Goal: Use online tool/utility

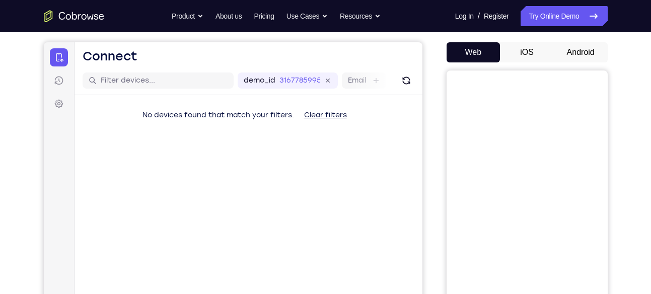
scroll to position [88, 0]
click at [585, 57] on button "Android" at bounding box center [581, 53] width 54 height 20
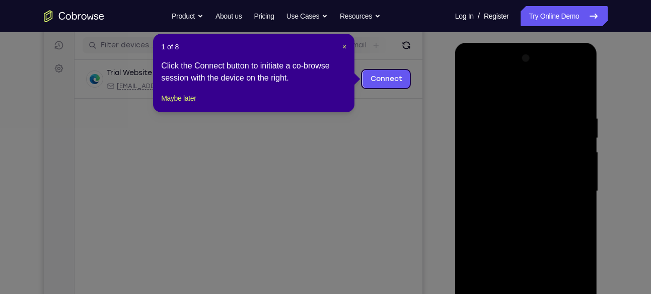
scroll to position [125, 0]
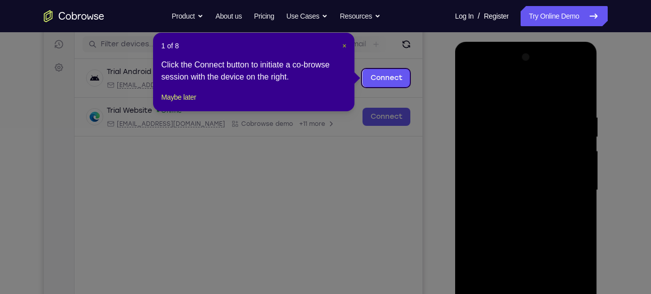
click at [343, 45] on span "×" at bounding box center [344, 46] width 4 height 8
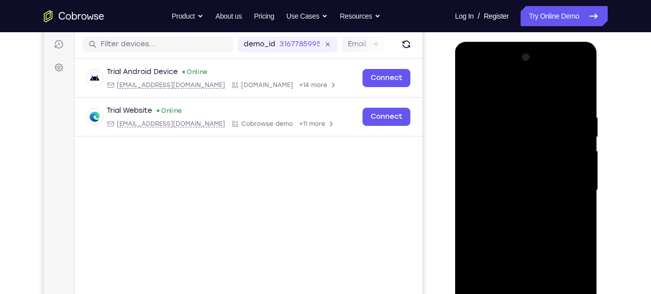
scroll to position [266, 0]
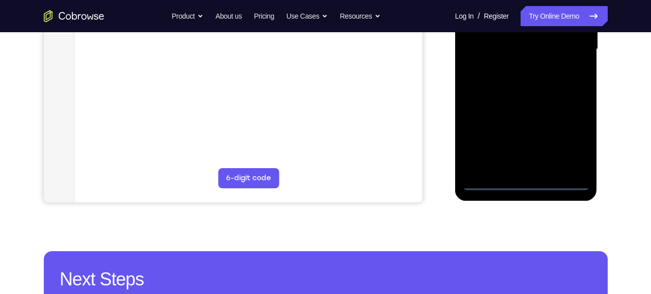
click at [526, 182] on div at bounding box center [526, 49] width 127 height 282
click at [569, 144] on div at bounding box center [526, 49] width 127 height 282
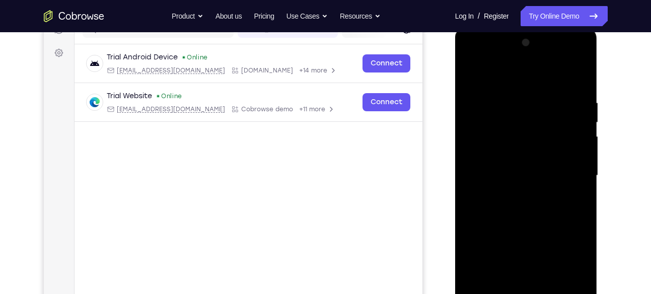
scroll to position [138, 0]
click at [493, 62] on div at bounding box center [526, 177] width 127 height 282
click at [568, 176] on div at bounding box center [526, 177] width 127 height 282
click at [514, 194] on div at bounding box center [526, 177] width 127 height 282
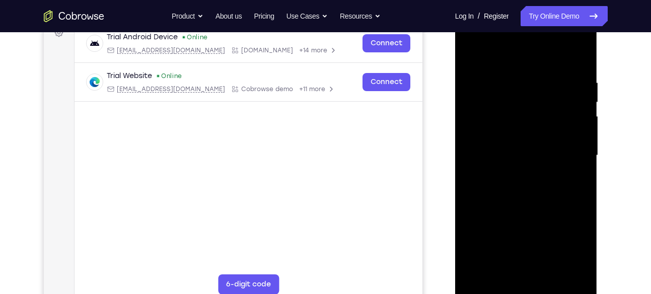
scroll to position [148, 0]
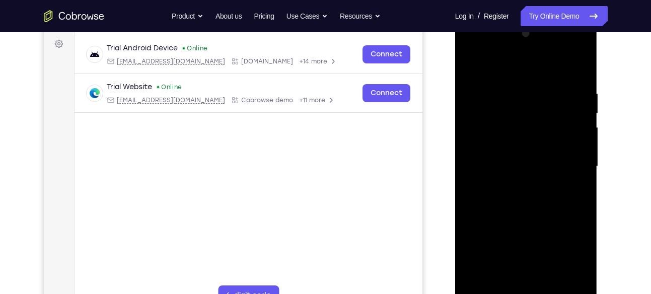
click at [497, 163] on div at bounding box center [526, 167] width 127 height 282
click at [498, 144] on div at bounding box center [526, 167] width 127 height 282
click at [508, 162] on div at bounding box center [526, 167] width 127 height 282
click at [526, 197] on div at bounding box center [526, 167] width 127 height 282
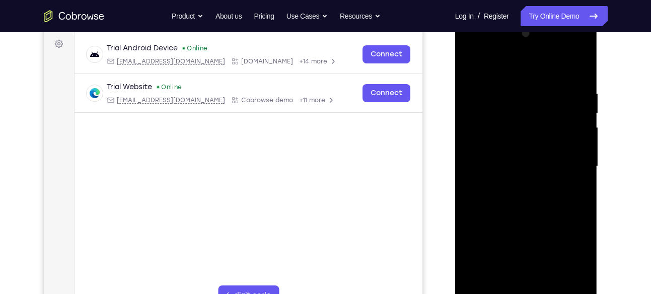
click at [526, 197] on div at bounding box center [526, 167] width 127 height 282
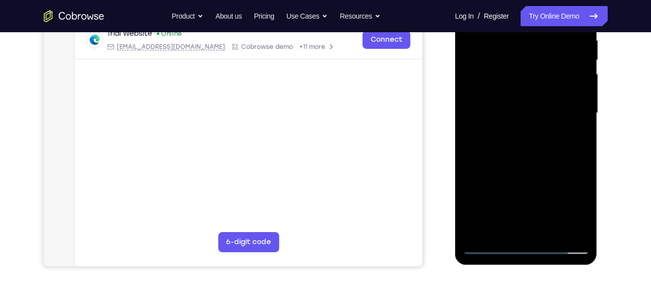
scroll to position [207, 0]
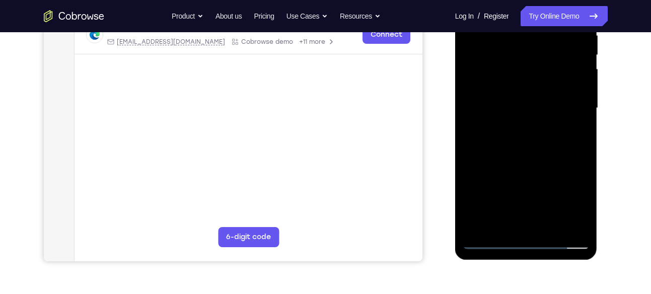
click at [515, 153] on div at bounding box center [526, 108] width 127 height 282
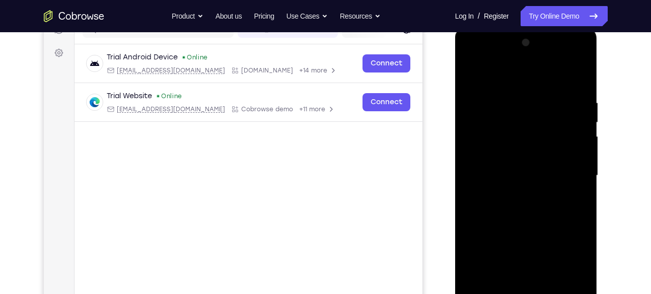
scroll to position [224, 0]
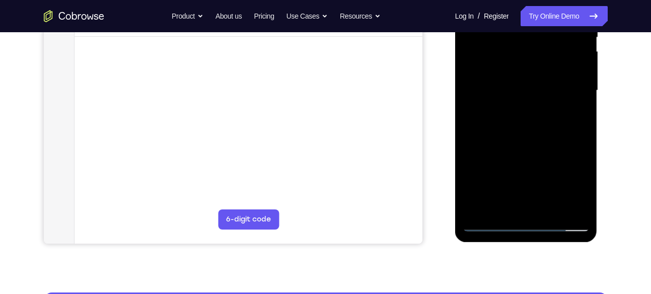
click at [551, 208] on div at bounding box center [526, 91] width 127 height 282
click at [534, 146] on div at bounding box center [526, 91] width 127 height 282
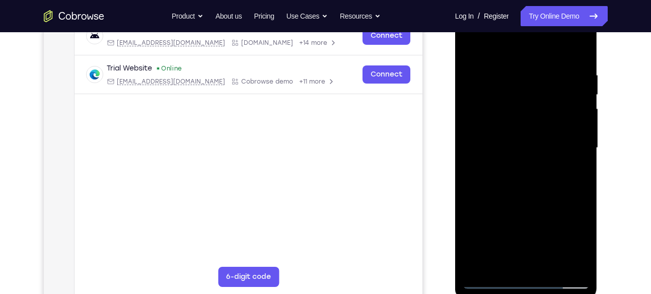
scroll to position [167, 0]
click at [470, 45] on div at bounding box center [526, 149] width 127 height 282
drag, startPoint x: 522, startPoint y: 68, endPoint x: 806, endPoint y: 118, distance: 288.3
click at [455, 83] on html "Online web based iOS Simulators and Android Emulators. Run iPhone, iPad, Mobile…" at bounding box center [526, 151] width 143 height 302
drag, startPoint x: 545, startPoint y: 65, endPoint x: 615, endPoint y: 54, distance: 71.3
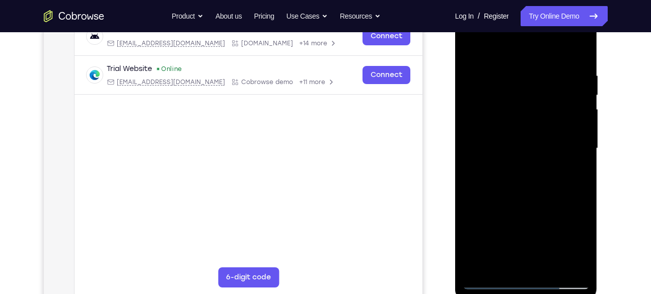
click at [598, 54] on html "Online web based iOS Simulators and Android Emulators. Run iPhone, iPad, Mobile…" at bounding box center [526, 151] width 143 height 302
drag, startPoint x: 504, startPoint y: 71, endPoint x: 634, endPoint y: 68, distance: 129.4
click at [598, 68] on html "Online web based iOS Simulators and Android Emulators. Run iPhone, iPad, Mobile…" at bounding box center [526, 151] width 143 height 302
click at [515, 69] on div at bounding box center [526, 149] width 127 height 282
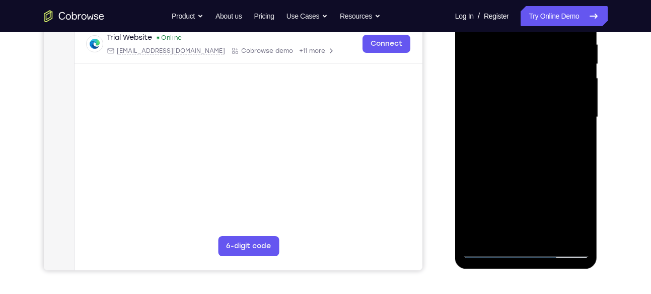
scroll to position [202, 0]
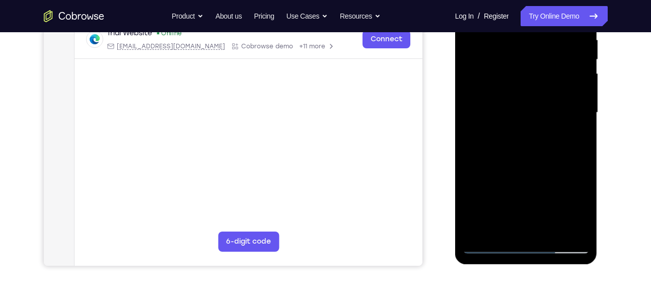
click at [558, 126] on div at bounding box center [526, 113] width 127 height 282
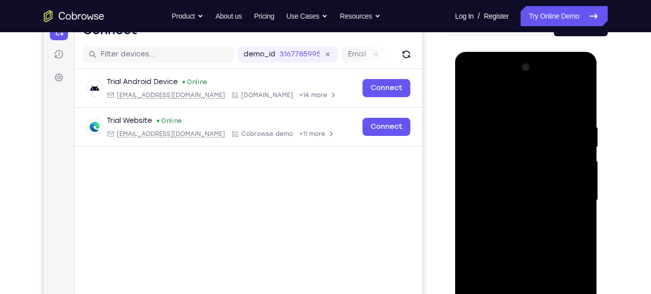
scroll to position [114, 0]
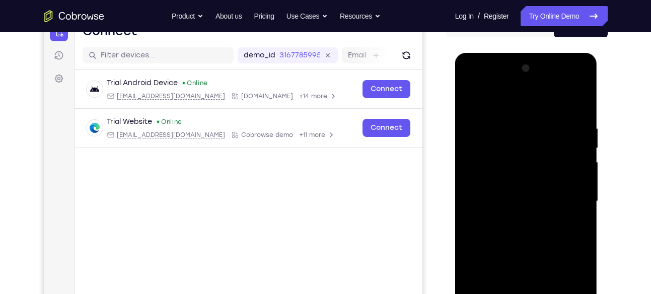
click at [473, 163] on div at bounding box center [526, 201] width 127 height 282
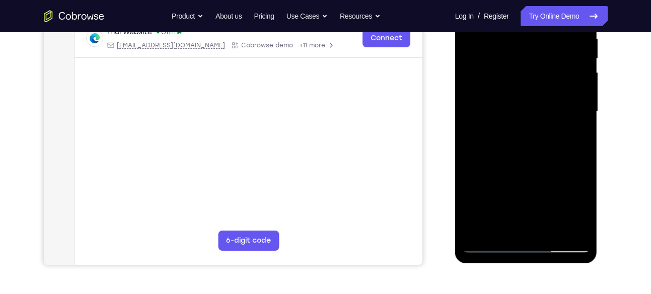
scroll to position [205, 0]
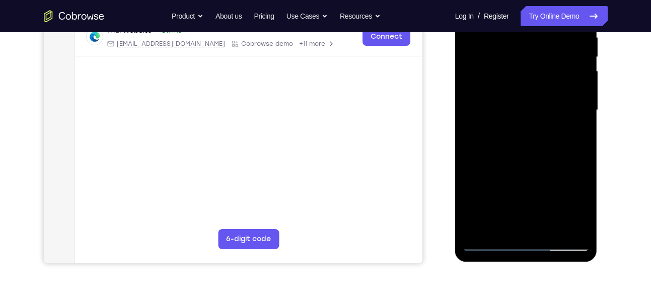
click at [564, 229] on div at bounding box center [526, 110] width 127 height 282
click at [567, 140] on div at bounding box center [526, 110] width 127 height 282
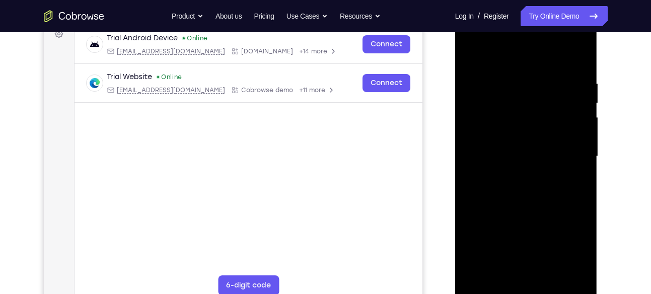
scroll to position [158, 0]
click at [466, 131] on div at bounding box center [526, 158] width 127 height 282
drag, startPoint x: 478, startPoint y: 129, endPoint x: 574, endPoint y: 108, distance: 99.0
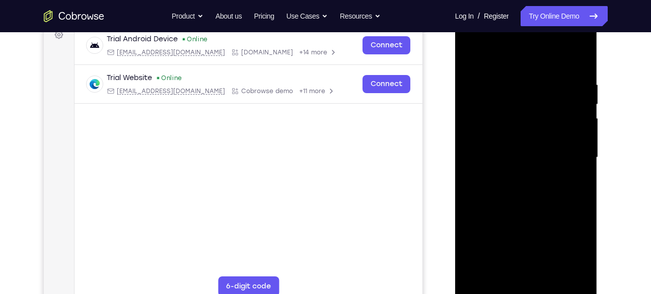
click at [574, 108] on div at bounding box center [526, 158] width 127 height 282
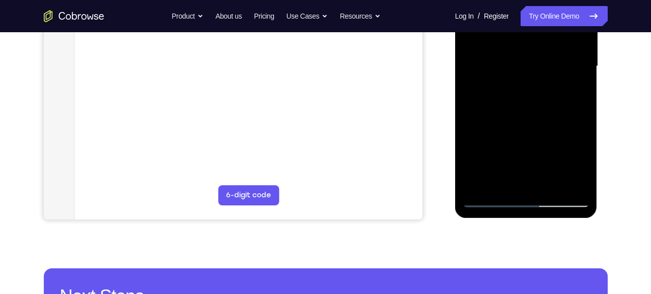
scroll to position [249, 0]
click at [563, 181] on div at bounding box center [526, 66] width 127 height 282
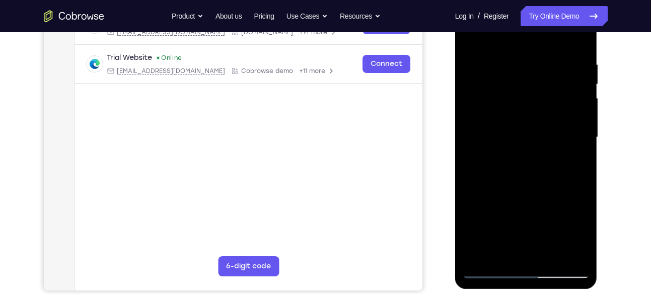
scroll to position [156, 0]
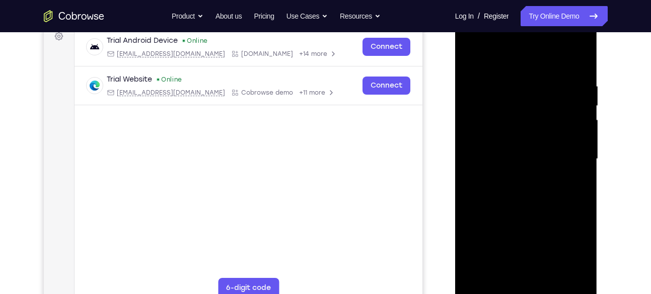
click at [576, 56] on div at bounding box center [526, 159] width 127 height 282
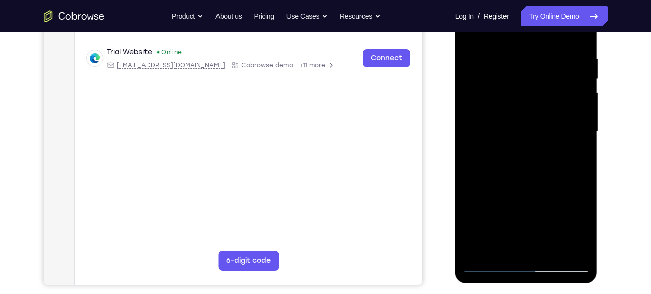
scroll to position [178, 0]
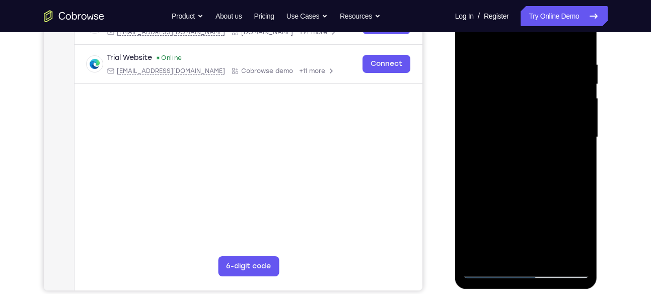
drag, startPoint x: 530, startPoint y: 156, endPoint x: 556, endPoint y: 38, distance: 120.4
click at [556, 38] on div at bounding box center [526, 137] width 127 height 282
drag, startPoint x: 541, startPoint y: 153, endPoint x: 562, endPoint y: 68, distance: 87.0
click at [562, 68] on div at bounding box center [526, 137] width 127 height 282
drag, startPoint x: 535, startPoint y: 203, endPoint x: 556, endPoint y: 99, distance: 105.8
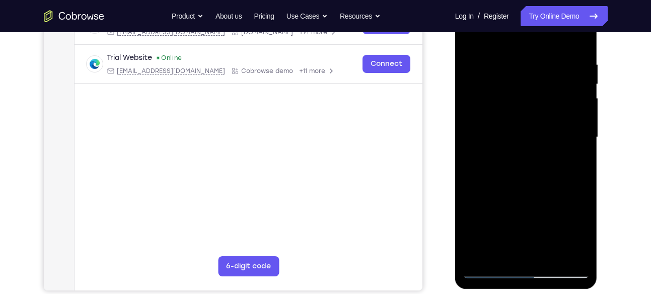
click at [556, 99] on div at bounding box center [526, 137] width 127 height 282
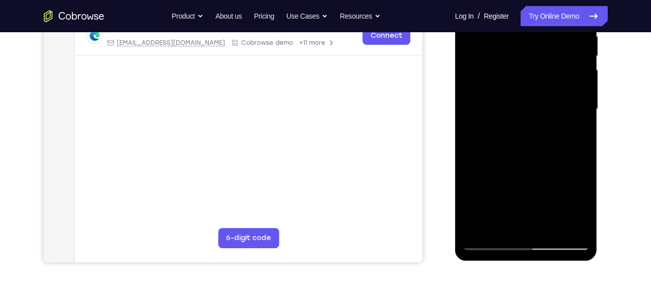
drag, startPoint x: 529, startPoint y: 183, endPoint x: 548, endPoint y: 96, distance: 89.5
click at [548, 96] on div at bounding box center [526, 109] width 127 height 282
click at [470, 192] on div at bounding box center [526, 109] width 127 height 282
drag, startPoint x: 503, startPoint y: 180, endPoint x: 517, endPoint y: 84, distance: 97.2
click at [517, 84] on div at bounding box center [526, 109] width 127 height 282
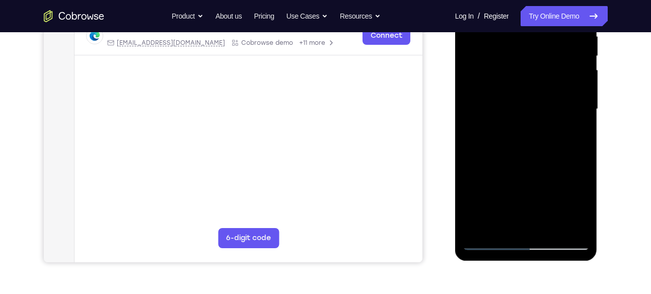
drag, startPoint x: 513, startPoint y: 174, endPoint x: 530, endPoint y: 92, distance: 84.2
click at [530, 92] on div at bounding box center [526, 109] width 127 height 282
drag, startPoint x: 511, startPoint y: 159, endPoint x: 541, endPoint y: 50, distance: 112.8
drag, startPoint x: 86, startPoint y: 89, endPoint x: 440, endPoint y: 117, distance: 355.4
click at [440, 117] on div "Your Support Agent Your Customer Web iOS Android" at bounding box center [326, 77] width 564 height 372
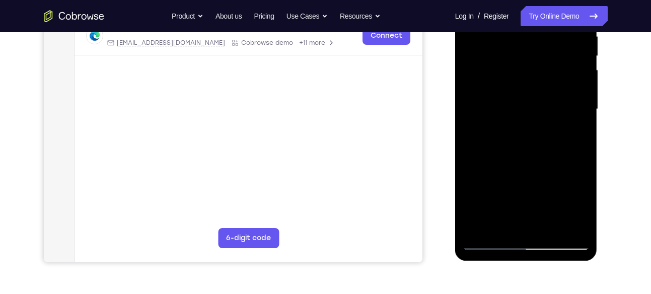
drag, startPoint x: 529, startPoint y: 170, endPoint x: 546, endPoint y: 86, distance: 85.8
click at [546, 86] on div at bounding box center [526, 109] width 127 height 282
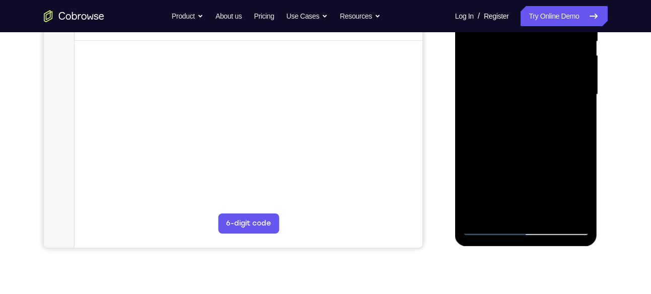
scroll to position [221, 0]
drag, startPoint x: 528, startPoint y: 159, endPoint x: 544, endPoint y: 59, distance: 100.4
click at [544, 59] on div at bounding box center [526, 94] width 127 height 282
drag, startPoint x: 521, startPoint y: 150, endPoint x: 549, endPoint y: 65, distance: 88.8
click at [549, 65] on div at bounding box center [526, 94] width 127 height 282
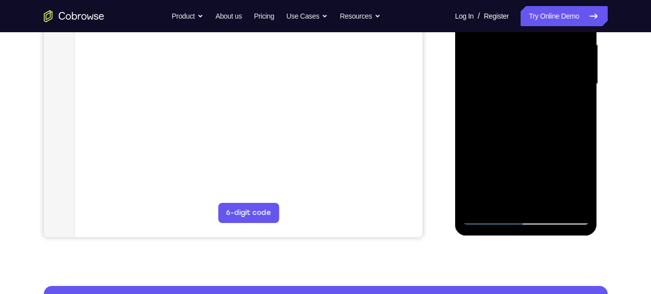
scroll to position [232, 0]
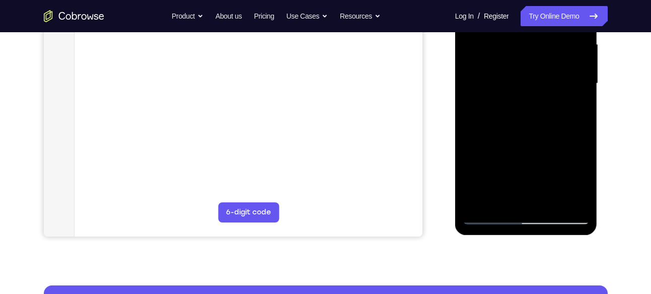
drag, startPoint x: 535, startPoint y: 148, endPoint x: 554, endPoint y: 55, distance: 95.4
click at [554, 55] on div at bounding box center [526, 84] width 127 height 282
drag, startPoint x: 541, startPoint y: 130, endPoint x: 558, endPoint y: 81, distance: 51.6
click at [558, 81] on div at bounding box center [526, 84] width 127 height 282
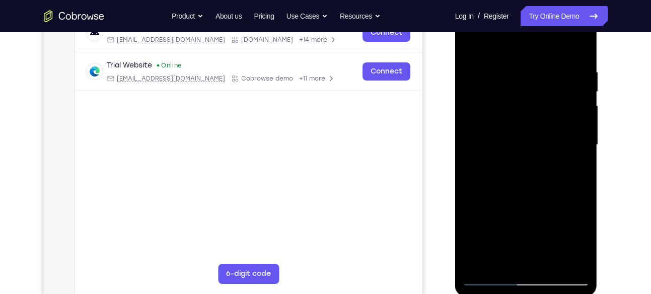
scroll to position [169, 0]
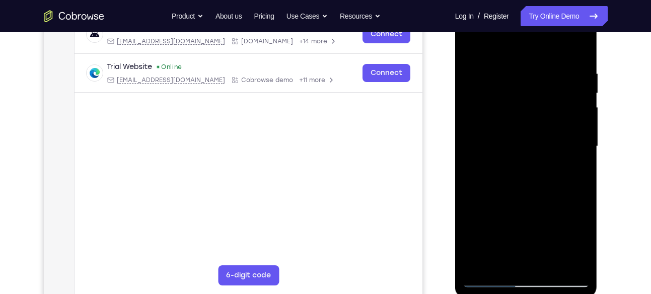
drag, startPoint x: 550, startPoint y: 92, endPoint x: 577, endPoint y: 116, distance: 36.3
click at [577, 116] on div at bounding box center [526, 147] width 127 height 282
click at [515, 151] on div at bounding box center [526, 147] width 127 height 282
drag, startPoint x: 515, startPoint y: 151, endPoint x: 528, endPoint y: 45, distance: 107.0
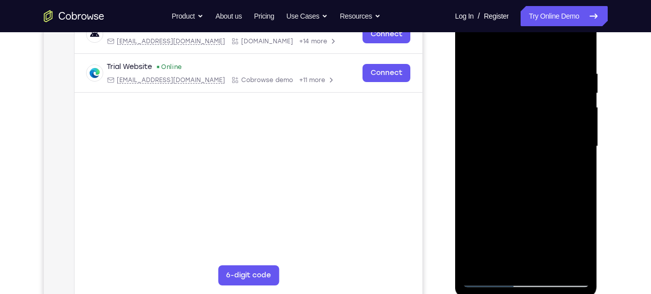
click at [528, 45] on div at bounding box center [526, 147] width 127 height 282
drag, startPoint x: 508, startPoint y: 180, endPoint x: 534, endPoint y: 93, distance: 91.4
click at [534, 93] on div at bounding box center [526, 147] width 127 height 282
drag, startPoint x: 522, startPoint y: 178, endPoint x: 540, endPoint y: 98, distance: 81.5
click at [540, 98] on div at bounding box center [526, 147] width 127 height 282
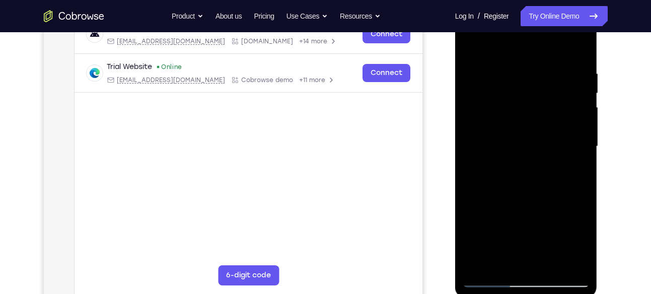
scroll to position [169, 0]
drag, startPoint x: 518, startPoint y: 124, endPoint x: 524, endPoint y: 60, distance: 64.3
click at [524, 60] on div at bounding box center [526, 146] width 127 height 282
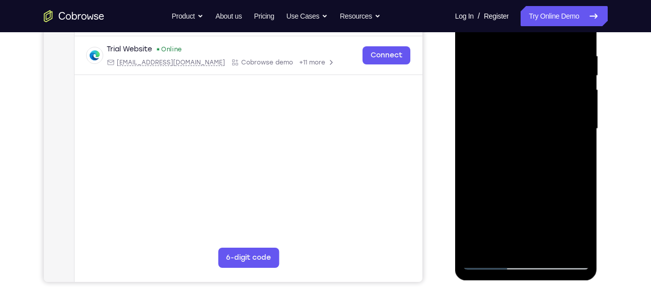
scroll to position [187, 0]
drag, startPoint x: 526, startPoint y: 174, endPoint x: 534, endPoint y: 102, distance: 72.3
click at [534, 102] on div at bounding box center [526, 128] width 127 height 282
click at [506, 245] on div at bounding box center [526, 128] width 127 height 282
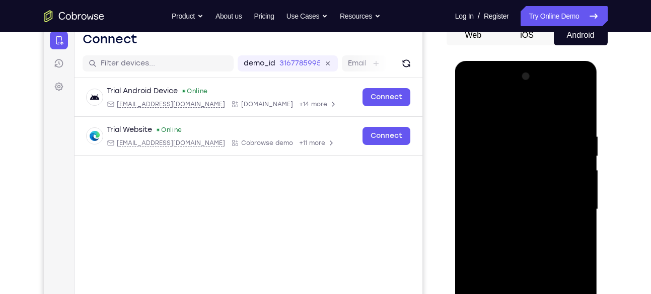
scroll to position [105, 0]
click at [482, 109] on div at bounding box center [526, 210] width 127 height 282
drag, startPoint x: 498, startPoint y: 181, endPoint x: 491, endPoint y: 223, distance: 42.4
click at [491, 223] on div at bounding box center [526, 210] width 127 height 282
click at [475, 129] on div at bounding box center [526, 210] width 127 height 282
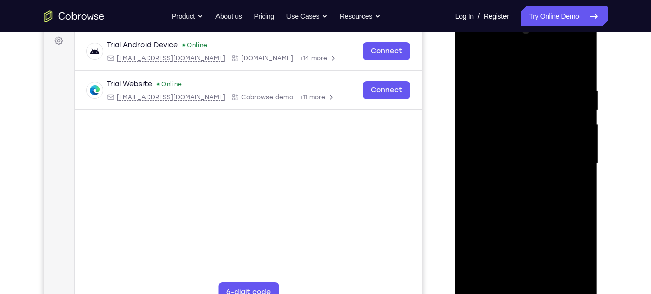
scroll to position [154, 0]
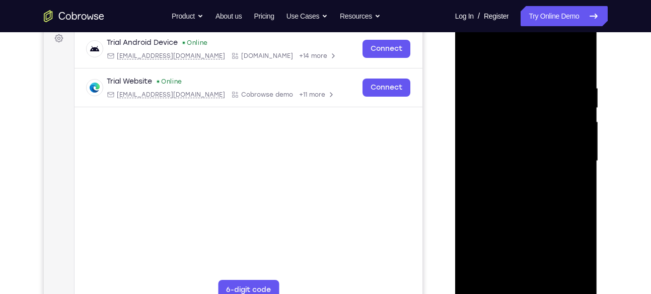
click at [549, 121] on div at bounding box center [526, 161] width 127 height 282
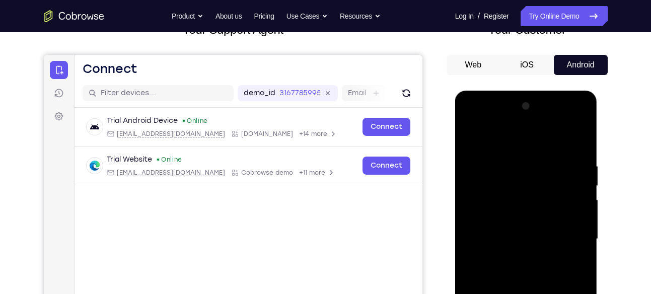
scroll to position [75, 0]
click at [579, 142] on div at bounding box center [526, 240] width 127 height 282
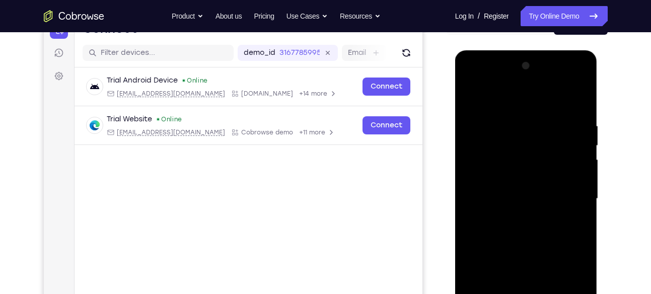
scroll to position [117, 0]
click at [564, 97] on div at bounding box center [526, 198] width 127 height 282
click at [576, 126] on div at bounding box center [526, 198] width 127 height 282
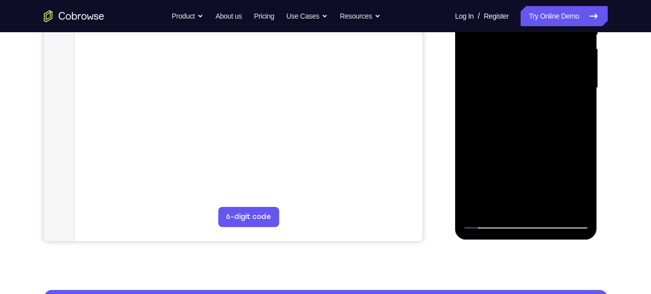
click at [482, 205] on div at bounding box center [526, 88] width 127 height 282
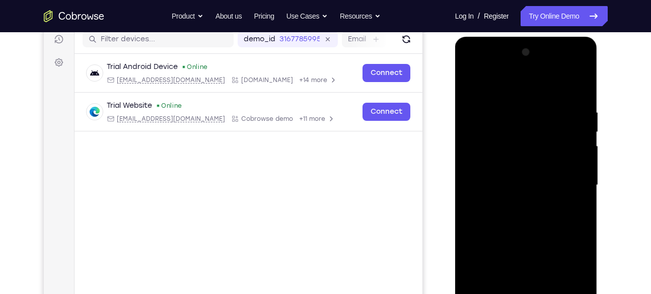
scroll to position [120, 0]
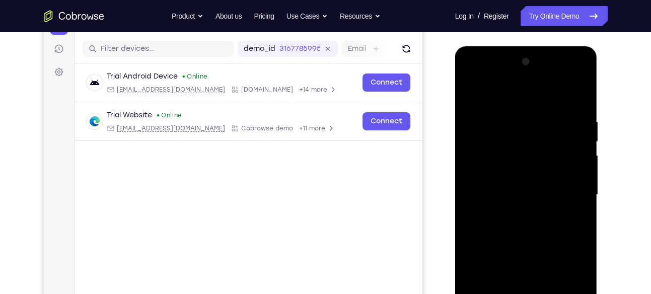
click at [505, 114] on div at bounding box center [526, 195] width 127 height 282
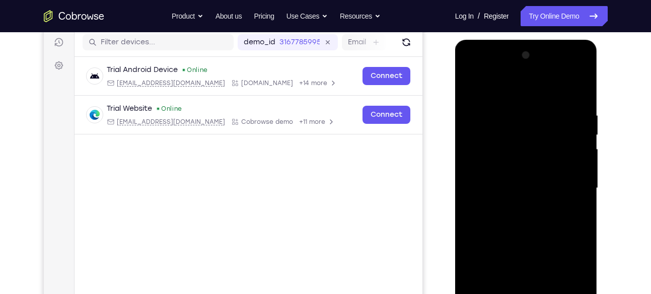
scroll to position [126, 0]
click at [576, 91] on div at bounding box center [526, 189] width 127 height 282
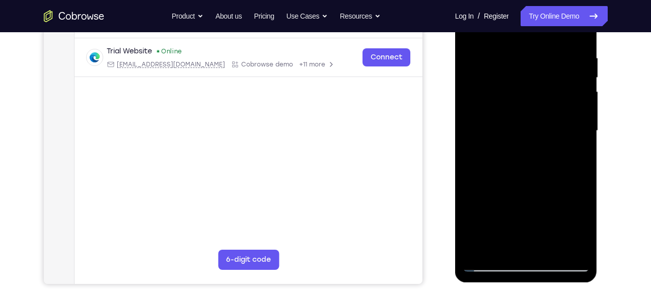
scroll to position [185, 0]
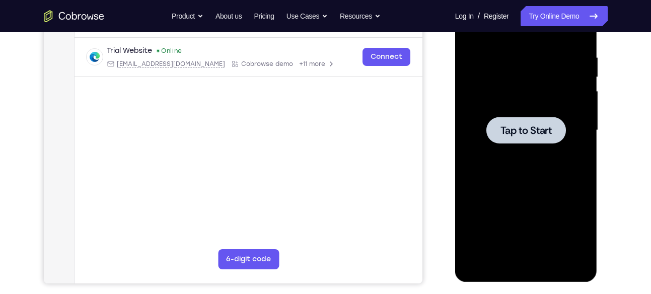
click at [553, 128] on div at bounding box center [526, 130] width 80 height 27
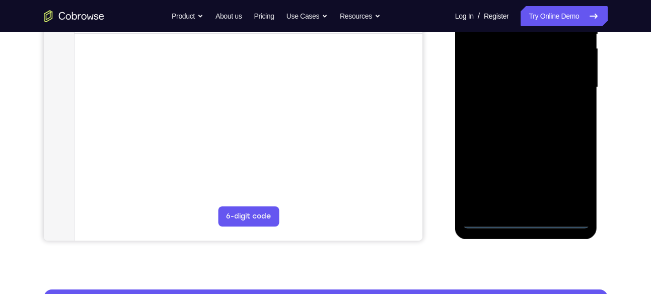
scroll to position [228, 0]
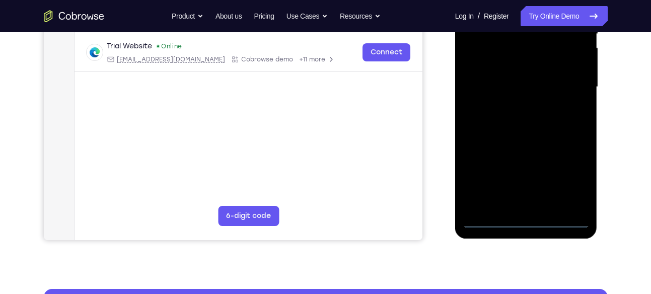
click at [530, 216] on div at bounding box center [526, 87] width 127 height 282
click at [526, 223] on div at bounding box center [526, 87] width 127 height 282
click at [566, 178] on div at bounding box center [526, 87] width 127 height 282
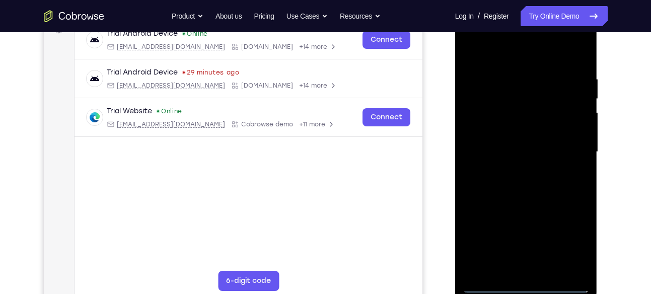
scroll to position [161, 0]
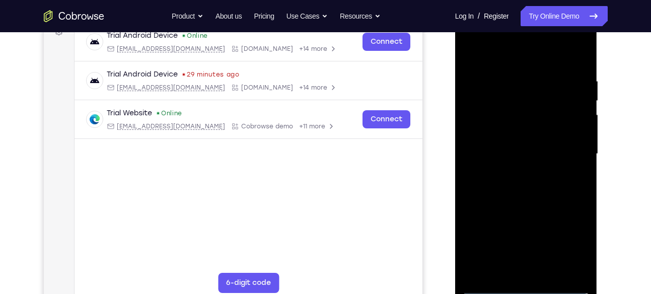
click at [475, 41] on div at bounding box center [526, 154] width 127 height 282
click at [483, 121] on div at bounding box center [526, 154] width 127 height 282
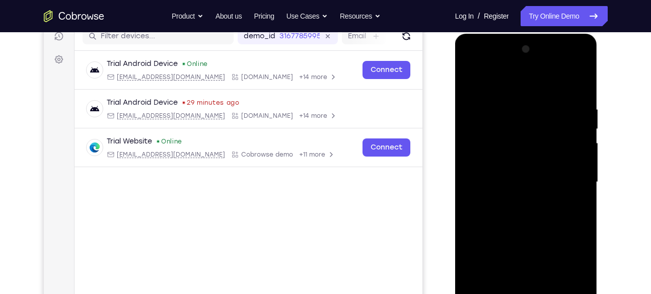
scroll to position [132, 0]
click at [498, 185] on div at bounding box center [526, 183] width 127 height 282
click at [503, 153] on div at bounding box center [526, 183] width 127 height 282
click at [481, 172] on div at bounding box center [526, 183] width 127 height 282
click at [526, 196] on div at bounding box center [526, 183] width 127 height 282
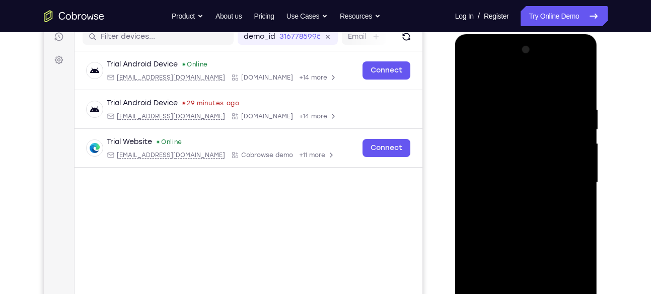
click at [526, 196] on div at bounding box center [526, 183] width 127 height 282
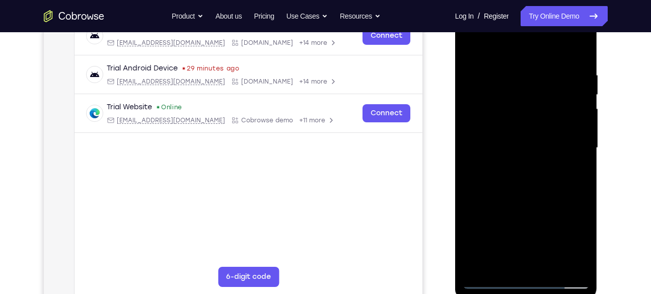
scroll to position [165, 0]
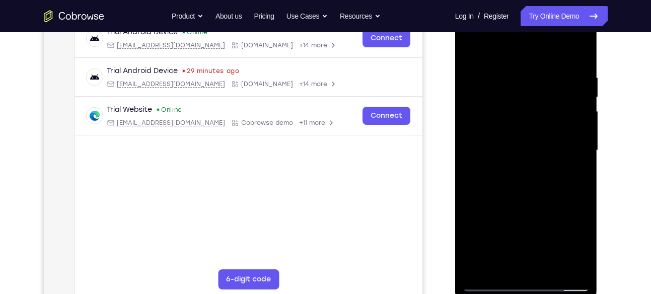
click at [519, 205] on div at bounding box center [526, 151] width 127 height 282
click at [504, 119] on div at bounding box center [526, 151] width 127 height 282
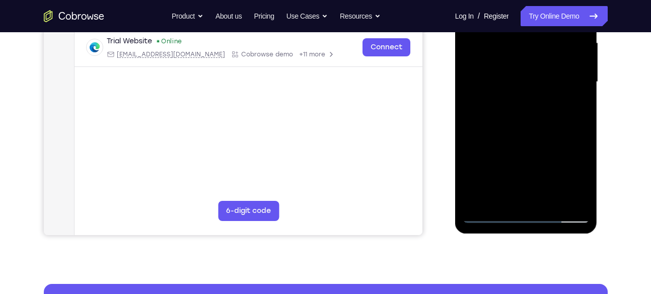
scroll to position [238, 0]
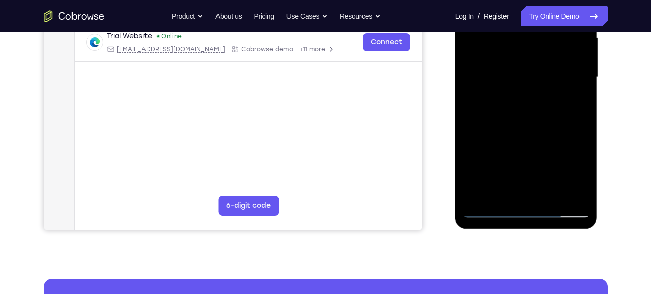
drag, startPoint x: 504, startPoint y: 146, endPoint x: 523, endPoint y: 83, distance: 66.2
click at [523, 83] on div at bounding box center [526, 77] width 127 height 282
click at [524, 189] on div at bounding box center [526, 77] width 127 height 282
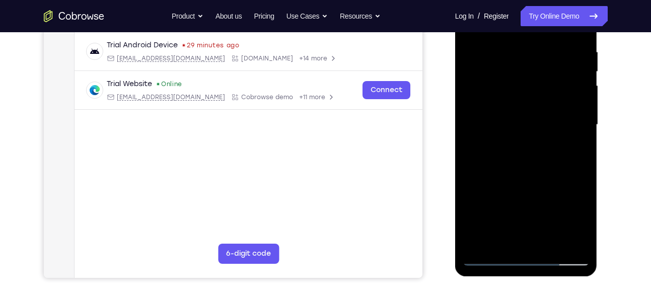
scroll to position [185, 0]
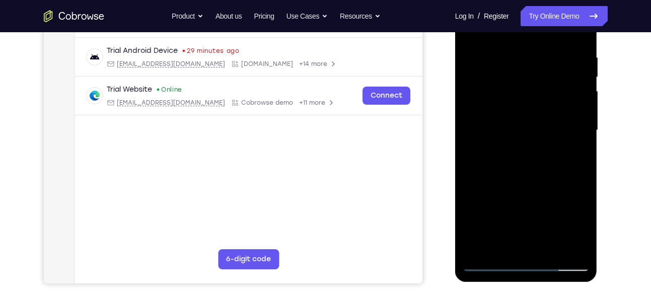
click at [475, 112] on div at bounding box center [526, 130] width 127 height 282
click at [496, 144] on div at bounding box center [526, 130] width 127 height 282
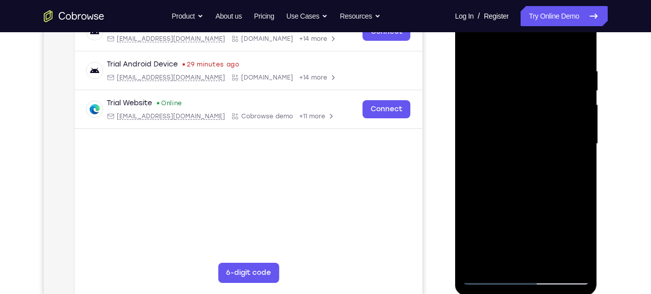
scroll to position [172, 0]
click at [490, 163] on div at bounding box center [526, 144] width 127 height 282
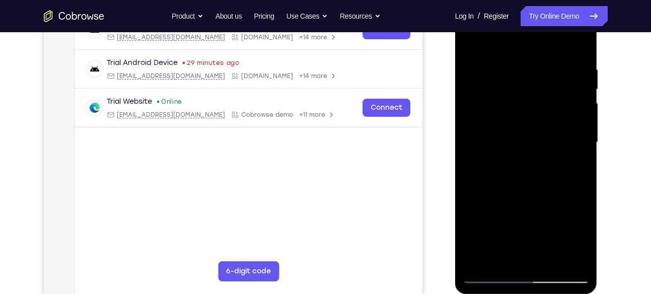
scroll to position [172, 0]
click at [561, 55] on div at bounding box center [526, 143] width 127 height 282
click at [518, 81] on div at bounding box center [526, 143] width 127 height 282
click at [471, 42] on div at bounding box center [526, 143] width 127 height 282
click at [506, 106] on div at bounding box center [526, 143] width 127 height 282
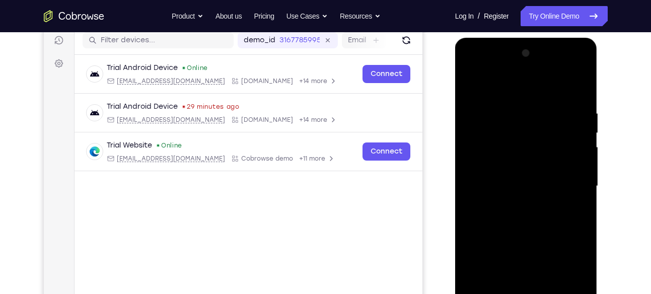
scroll to position [128, 0]
click at [469, 83] on div at bounding box center [526, 187] width 127 height 282
click at [472, 86] on div at bounding box center [526, 187] width 127 height 282
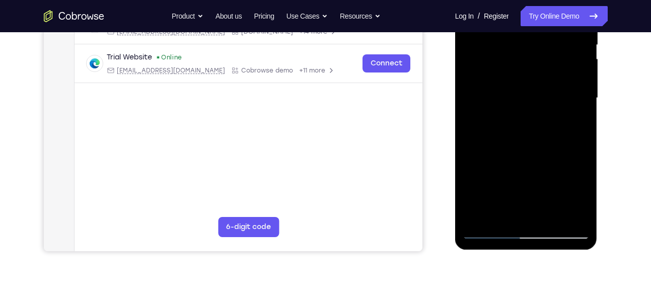
scroll to position [217, 0]
drag, startPoint x: 506, startPoint y: 158, endPoint x: 542, endPoint y: 77, distance: 88.8
click at [542, 77] on div at bounding box center [526, 98] width 127 height 282
drag, startPoint x: 525, startPoint y: 176, endPoint x: 542, endPoint y: 101, distance: 76.4
click at [542, 101] on div at bounding box center [526, 98] width 127 height 282
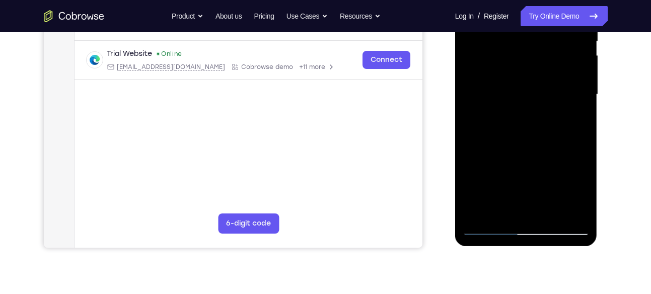
scroll to position [221, 0]
drag, startPoint x: 522, startPoint y: 164, endPoint x: 541, endPoint y: 75, distance: 90.5
click at [541, 75] on div at bounding box center [526, 94] width 127 height 282
drag, startPoint x: 524, startPoint y: 149, endPoint x: 538, endPoint y: 95, distance: 55.9
click at [538, 95] on div at bounding box center [526, 94] width 127 height 282
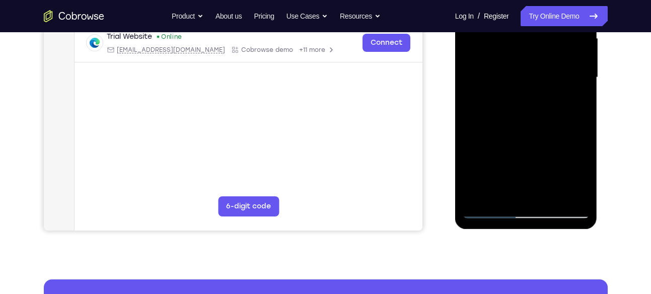
scroll to position [237, 0]
drag, startPoint x: 525, startPoint y: 144, endPoint x: 530, endPoint y: 69, distance: 75.2
click at [530, 69] on div at bounding box center [526, 78] width 127 height 282
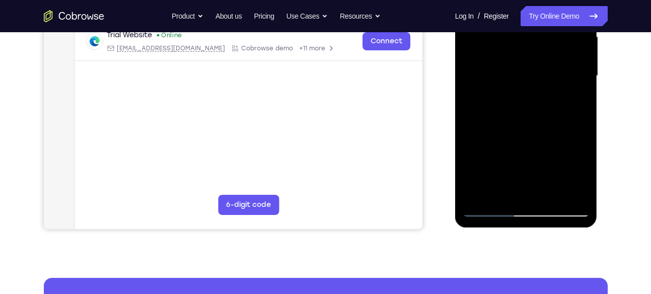
drag, startPoint x: 536, startPoint y: 143, endPoint x: 534, endPoint y: 53, distance: 90.1
click at [534, 53] on div at bounding box center [526, 76] width 127 height 282
drag, startPoint x: 535, startPoint y: 137, endPoint x: 521, endPoint y: 45, distance: 93.7
click at [521, 45] on div at bounding box center [526, 76] width 127 height 282
drag, startPoint x: 525, startPoint y: 153, endPoint x: 525, endPoint y: 42, distance: 110.2
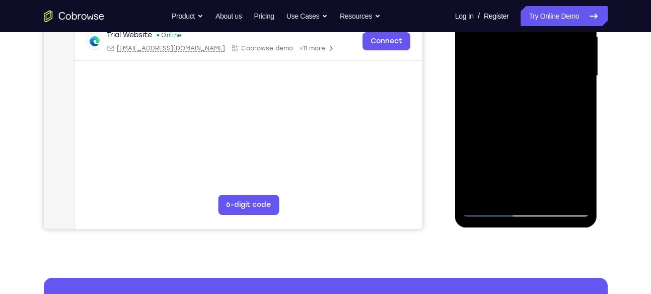
click at [525, 42] on div at bounding box center [526, 76] width 127 height 282
drag, startPoint x: 542, startPoint y: 147, endPoint x: 540, endPoint y: 78, distance: 69.5
click at [540, 78] on div at bounding box center [526, 76] width 127 height 282
drag, startPoint x: 536, startPoint y: 126, endPoint x: 528, endPoint y: 46, distance: 80.8
click at [528, 46] on div at bounding box center [526, 76] width 127 height 282
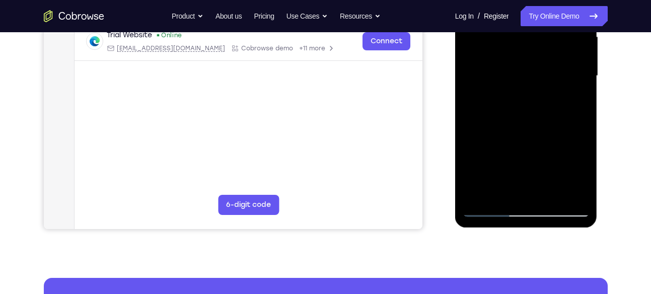
drag, startPoint x: 524, startPoint y: 86, endPoint x: 496, endPoint y: 200, distance: 117.8
click at [496, 200] on div at bounding box center [526, 76] width 127 height 282
click at [493, 79] on div at bounding box center [526, 76] width 127 height 282
drag, startPoint x: 541, startPoint y: 154, endPoint x: 542, endPoint y: 56, distance: 97.7
click at [542, 56] on div at bounding box center [526, 76] width 127 height 282
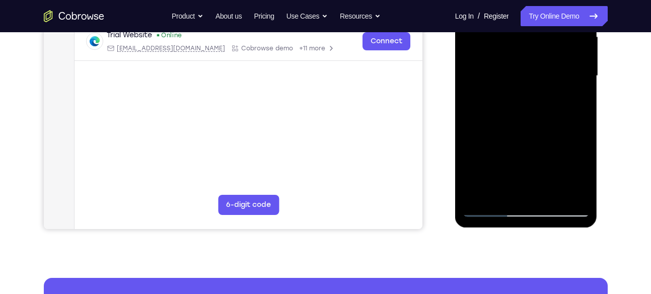
scroll to position [240, 0]
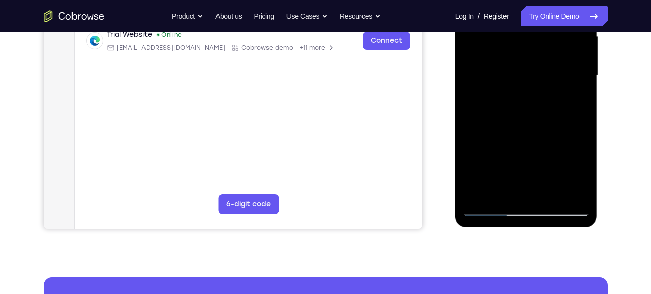
drag, startPoint x: 538, startPoint y: 146, endPoint x: 543, endPoint y: 66, distance: 80.7
click at [543, 66] on div at bounding box center [526, 76] width 127 height 282
drag, startPoint x: 541, startPoint y: 141, endPoint x: 544, endPoint y: 40, distance: 101.2
click at [544, 40] on div at bounding box center [526, 76] width 127 height 282
click at [555, 153] on div at bounding box center [526, 76] width 127 height 282
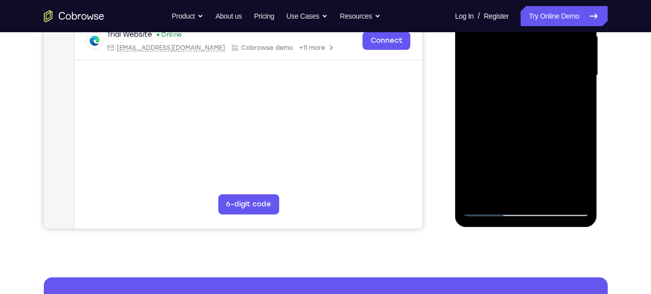
click at [555, 153] on div at bounding box center [526, 76] width 127 height 282
drag, startPoint x: 548, startPoint y: 141, endPoint x: 548, endPoint y: 62, distance: 79.0
click at [548, 62] on div at bounding box center [526, 76] width 127 height 282
drag, startPoint x: 547, startPoint y: 127, endPoint x: 543, endPoint y: 62, distance: 65.1
click at [543, 62] on div at bounding box center [526, 76] width 127 height 282
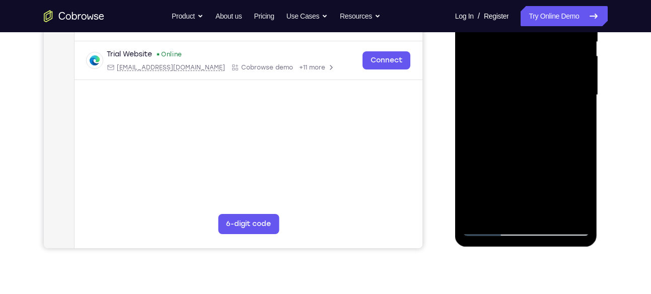
scroll to position [219, 0]
drag, startPoint x: 543, startPoint y: 83, endPoint x: 484, endPoint y: 80, distance: 59.0
click at [484, 80] on div at bounding box center [526, 96] width 127 height 282
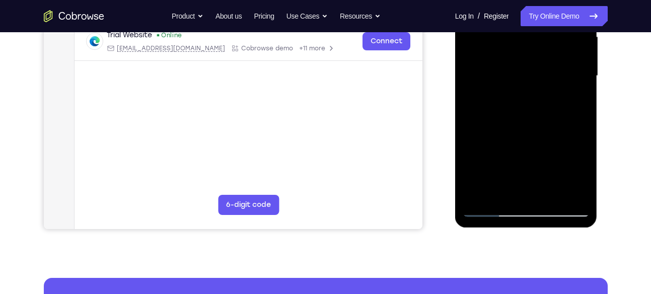
scroll to position [249, 0]
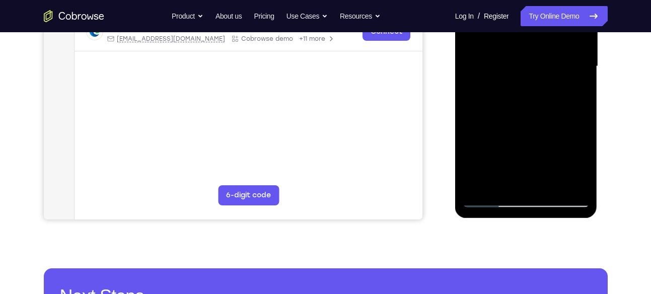
click at [491, 199] on div at bounding box center [526, 67] width 127 height 282
drag, startPoint x: 512, startPoint y: 152, endPoint x: 514, endPoint y: 51, distance: 100.7
click at [514, 51] on div at bounding box center [526, 67] width 127 height 282
drag, startPoint x: 528, startPoint y: 111, endPoint x: 537, endPoint y: 4, distance: 108.1
click at [537, 4] on div at bounding box center [526, 67] width 127 height 282
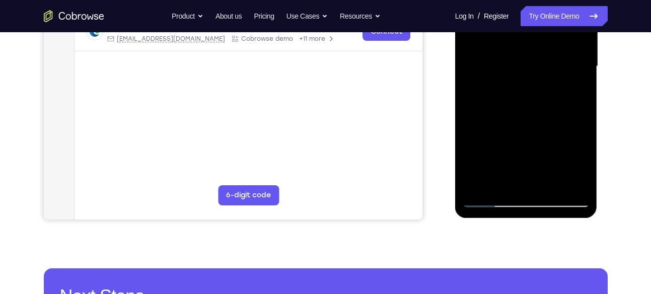
drag, startPoint x: 533, startPoint y: 136, endPoint x: 541, endPoint y: 45, distance: 91.0
click at [541, 45] on div at bounding box center [526, 67] width 127 height 282
drag, startPoint x: 554, startPoint y: 137, endPoint x: 556, endPoint y: 73, distance: 64.5
click at [556, 73] on div at bounding box center [526, 67] width 127 height 282
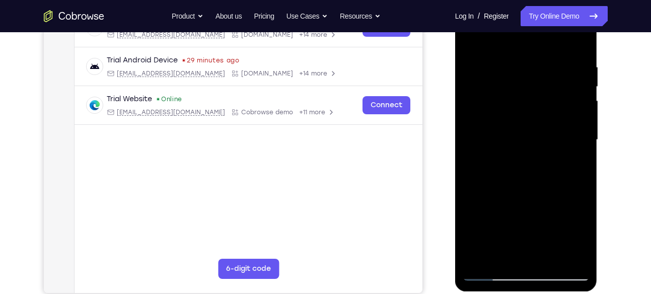
scroll to position [175, 0]
drag, startPoint x: 554, startPoint y: 137, endPoint x: 555, endPoint y: 58, distance: 79.5
click at [555, 58] on div at bounding box center [526, 140] width 127 height 282
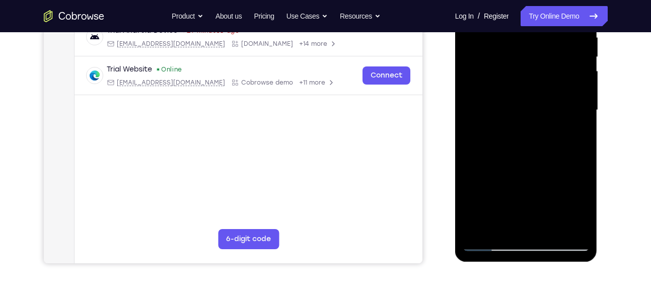
scroll to position [205, 0]
drag, startPoint x: 521, startPoint y: 181, endPoint x: 522, endPoint y: 96, distance: 85.6
click at [522, 96] on div at bounding box center [526, 110] width 127 height 282
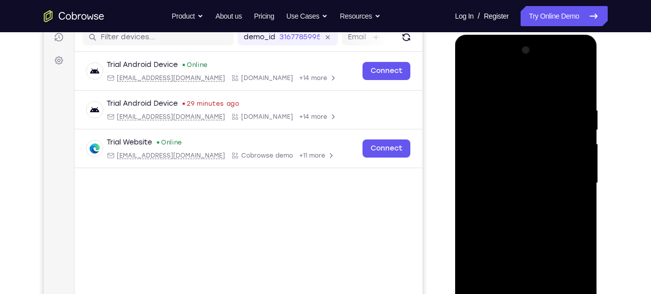
scroll to position [131, 0]
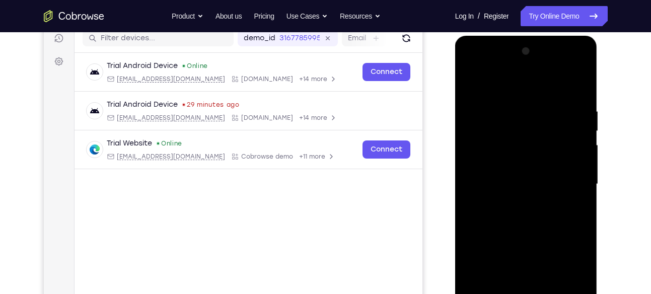
click at [468, 78] on div at bounding box center [526, 184] width 127 height 282
drag, startPoint x: 534, startPoint y: 214, endPoint x: 533, endPoint y: 123, distance: 90.6
click at [533, 123] on div at bounding box center [526, 184] width 127 height 282
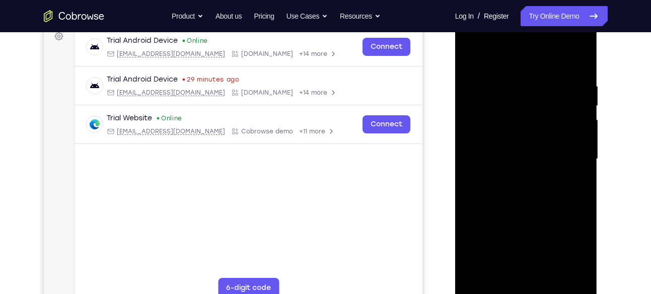
drag, startPoint x: 532, startPoint y: 185, endPoint x: 535, endPoint y: 103, distance: 82.1
click at [535, 103] on div at bounding box center [526, 159] width 127 height 282
drag, startPoint x: 548, startPoint y: 205, endPoint x: 548, endPoint y: 130, distance: 75.0
drag, startPoint x: 93, startPoint y: 119, endPoint x: 610, endPoint y: 83, distance: 517.7
click at [610, 83] on div "Your Support Agent Your Customer Web iOS Android Next Steps We’d be happy to gi…" at bounding box center [326, 208] width 644 height 664
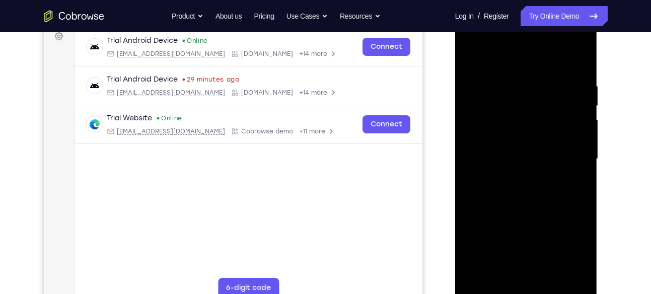
drag, startPoint x: 553, startPoint y: 150, endPoint x: 552, endPoint y: 77, distance: 73.0
click at [552, 77] on div at bounding box center [526, 159] width 127 height 282
drag, startPoint x: 545, startPoint y: 204, endPoint x: 552, endPoint y: 89, distance: 115.5
click at [552, 89] on div at bounding box center [526, 159] width 127 height 282
drag, startPoint x: 543, startPoint y: 168, endPoint x: 545, endPoint y: 57, distance: 111.2
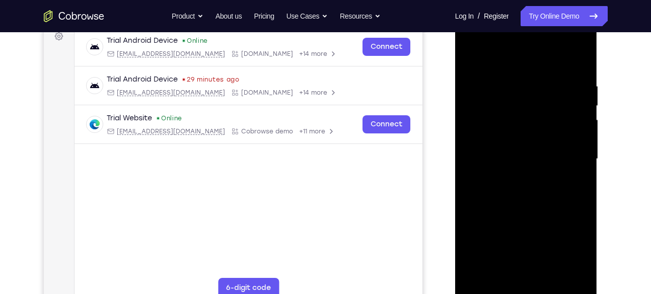
click at [545, 57] on div at bounding box center [526, 159] width 127 height 282
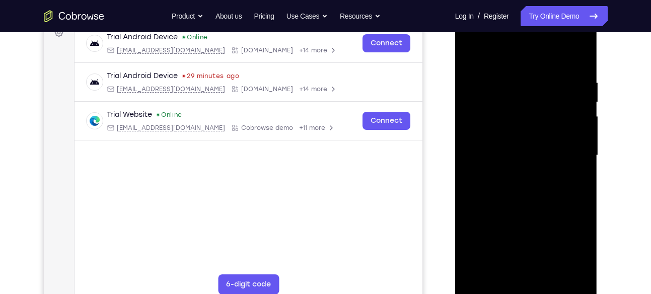
drag, startPoint x: 537, startPoint y: 165, endPoint x: 549, endPoint y: 92, distance: 74.4
click at [549, 92] on div at bounding box center [526, 156] width 127 height 282
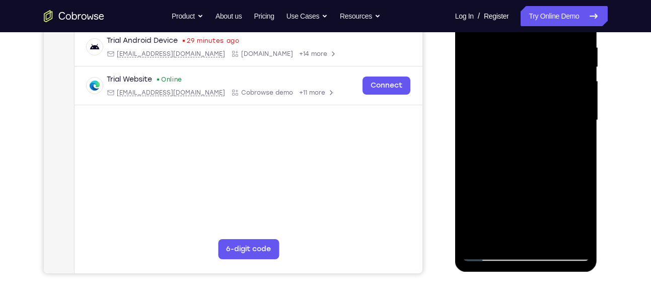
scroll to position [196, 0]
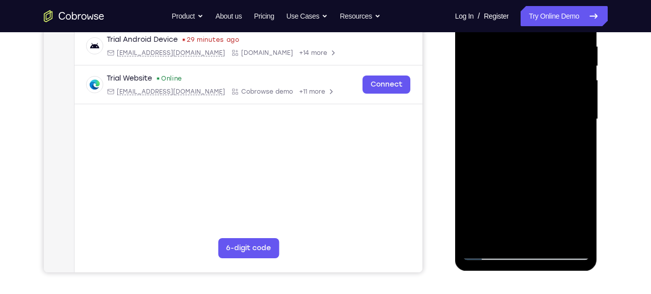
drag, startPoint x: 538, startPoint y: 165, endPoint x: 548, endPoint y: 83, distance: 83.2
click at [548, 83] on div at bounding box center [526, 119] width 127 height 282
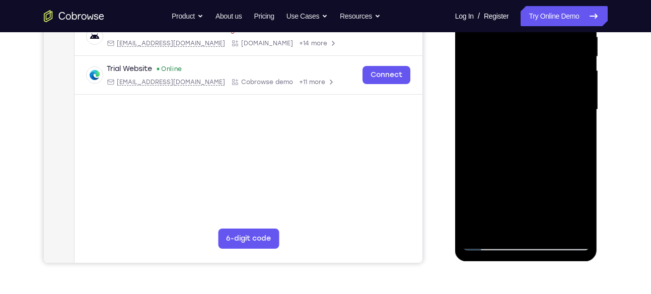
drag, startPoint x: 536, startPoint y: 170, endPoint x: 544, endPoint y: 79, distance: 91.5
click at [544, 79] on div at bounding box center [526, 110] width 127 height 282
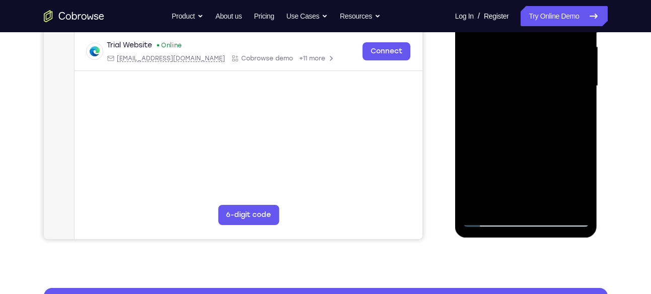
scroll to position [229, 0]
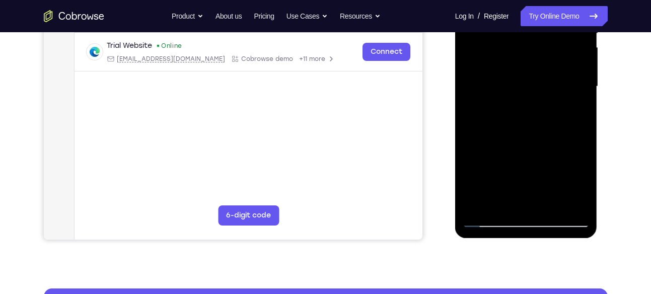
drag, startPoint x: 543, startPoint y: 147, endPoint x: 539, endPoint y: 55, distance: 92.7
click at [539, 55] on div at bounding box center [526, 87] width 127 height 282
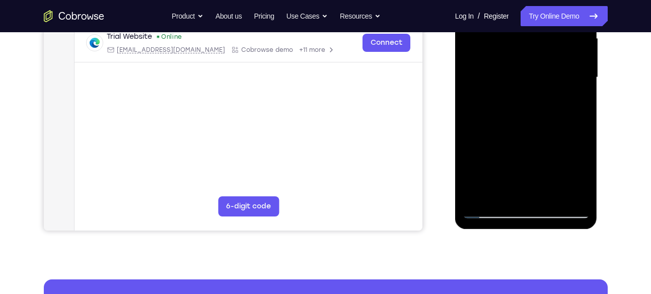
scroll to position [237, 0]
drag, startPoint x: 543, startPoint y: 139, endPoint x: 552, endPoint y: 84, distance: 56.7
click at [552, 84] on div at bounding box center [526, 78] width 127 height 282
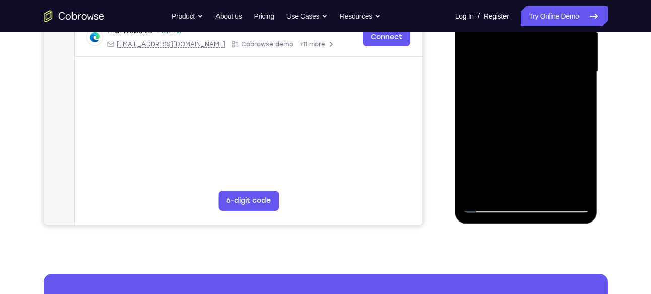
scroll to position [243, 0]
drag, startPoint x: 542, startPoint y: 152, endPoint x: 558, endPoint y: 42, distance: 111.0
click at [558, 42] on div at bounding box center [526, 72] width 127 height 282
drag, startPoint x: 530, startPoint y: 152, endPoint x: 549, endPoint y: 40, distance: 113.3
click at [549, 40] on div at bounding box center [526, 72] width 127 height 282
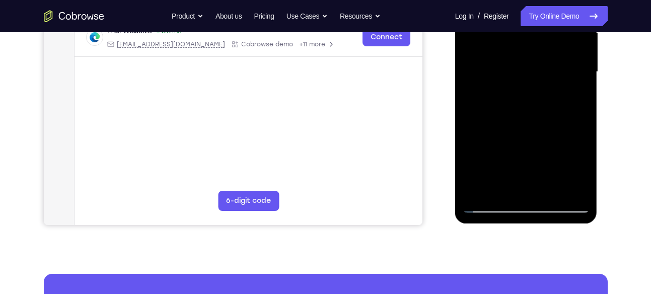
click at [477, 170] on div at bounding box center [526, 72] width 127 height 282
click at [528, 123] on div at bounding box center [526, 72] width 127 height 282
drag, startPoint x: 497, startPoint y: 146, endPoint x: 544, endPoint y: 21, distance: 134.0
click at [544, 21] on div at bounding box center [526, 72] width 127 height 282
drag, startPoint x: 504, startPoint y: 137, endPoint x: 540, endPoint y: 55, distance: 89.7
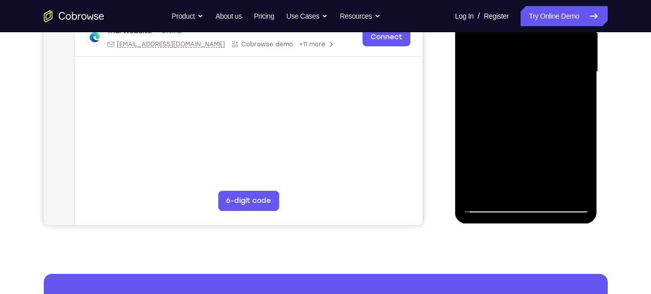
click at [540, 55] on div at bounding box center [526, 72] width 127 height 282
drag, startPoint x: 502, startPoint y: 154, endPoint x: 548, endPoint y: 35, distance: 127.3
click at [548, 35] on div at bounding box center [526, 72] width 127 height 282
drag, startPoint x: 548, startPoint y: 40, endPoint x: 516, endPoint y: 130, distance: 95.0
click at [516, 130] on div at bounding box center [526, 72] width 127 height 282
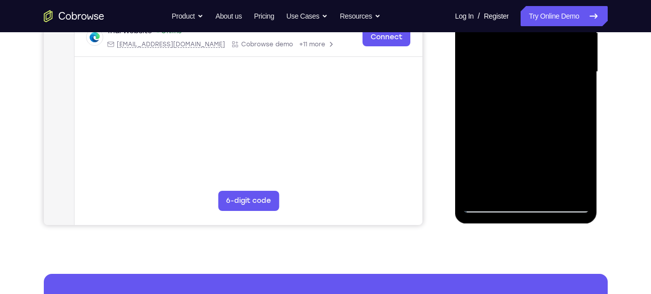
click at [489, 100] on div at bounding box center [526, 72] width 127 height 282
drag, startPoint x: 494, startPoint y: 148, endPoint x: 526, endPoint y: 75, distance: 79.1
click at [526, 75] on div at bounding box center [526, 72] width 127 height 282
drag, startPoint x: 532, startPoint y: 130, endPoint x: 557, endPoint y: 37, distance: 96.5
click at [557, 37] on div at bounding box center [526, 72] width 127 height 282
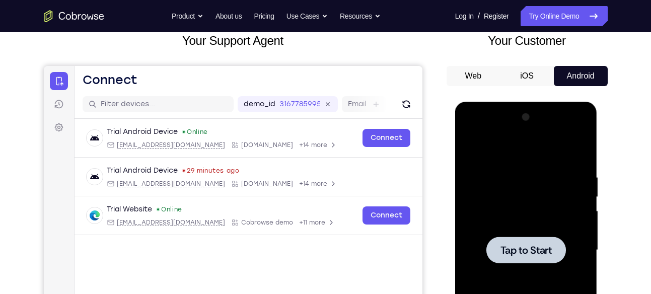
scroll to position [60, 0]
